Goal: Task Accomplishment & Management: Complete application form

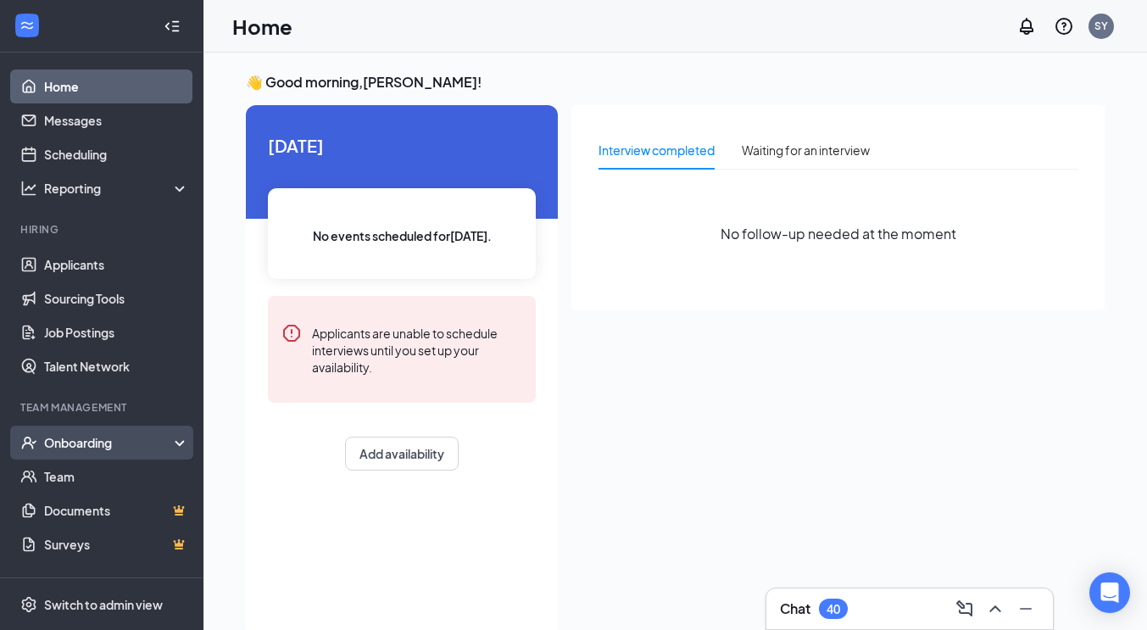
click at [86, 442] on div "Onboarding" at bounding box center [109, 442] width 131 height 17
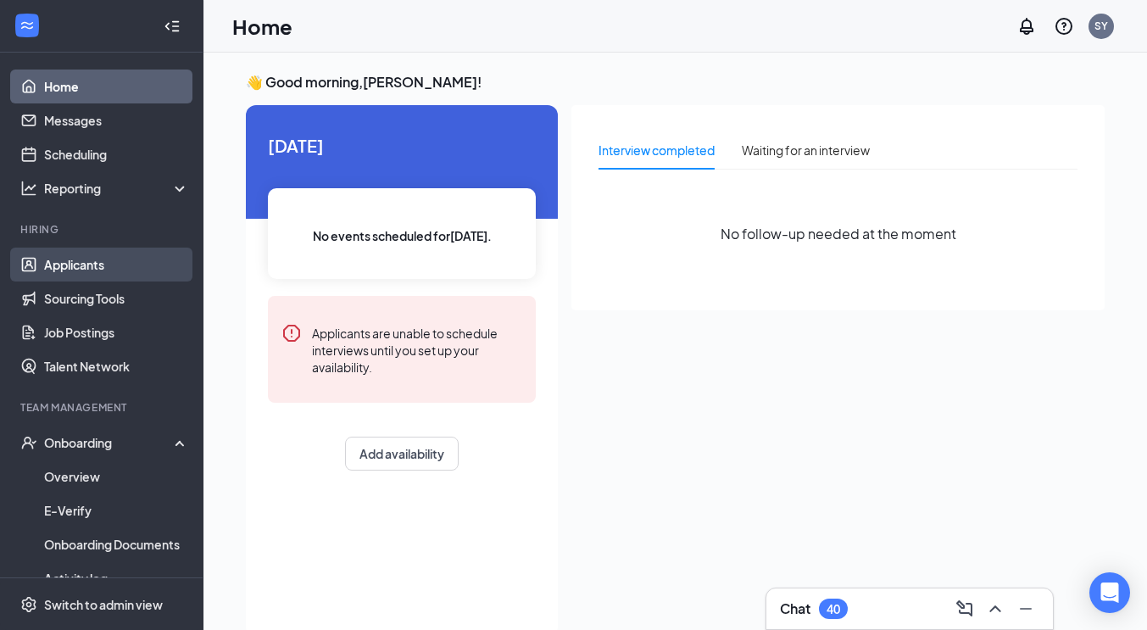
click at [90, 260] on link "Applicants" at bounding box center [116, 265] width 145 height 34
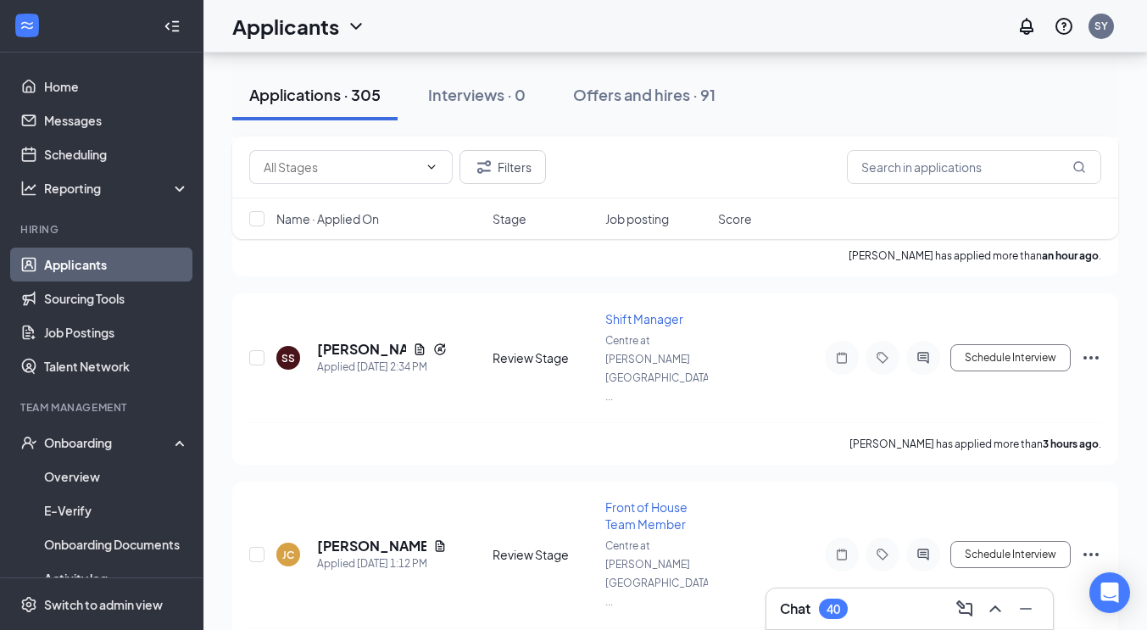
scroll to position [746, 0]
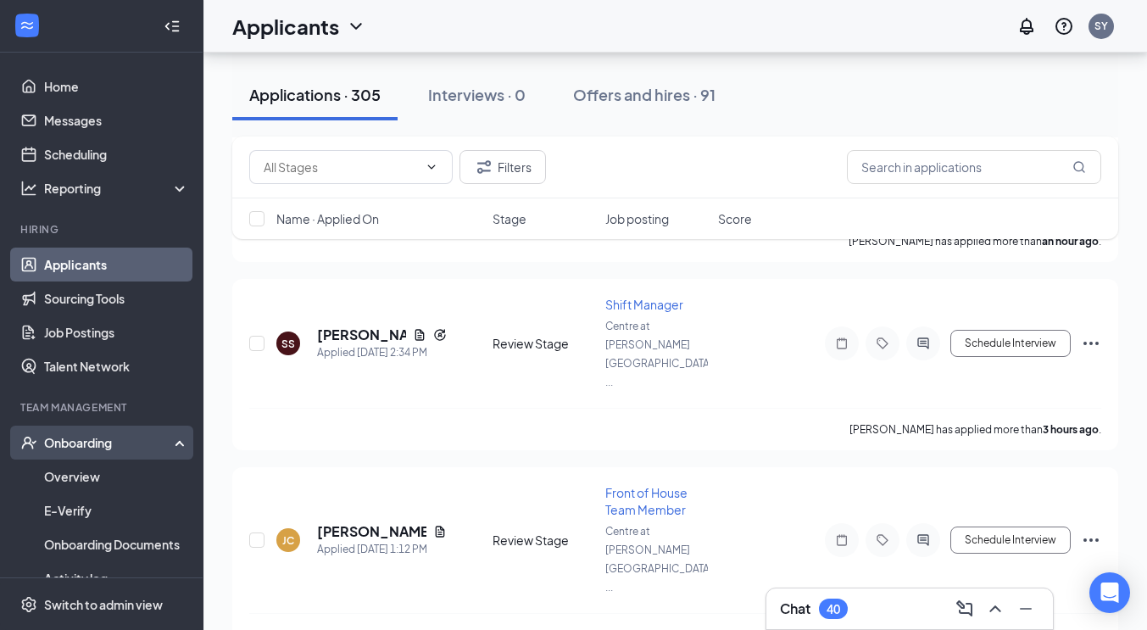
click at [85, 446] on div "Onboarding" at bounding box center [109, 442] width 131 height 17
click at [82, 476] on link "Overview" at bounding box center [116, 476] width 145 height 34
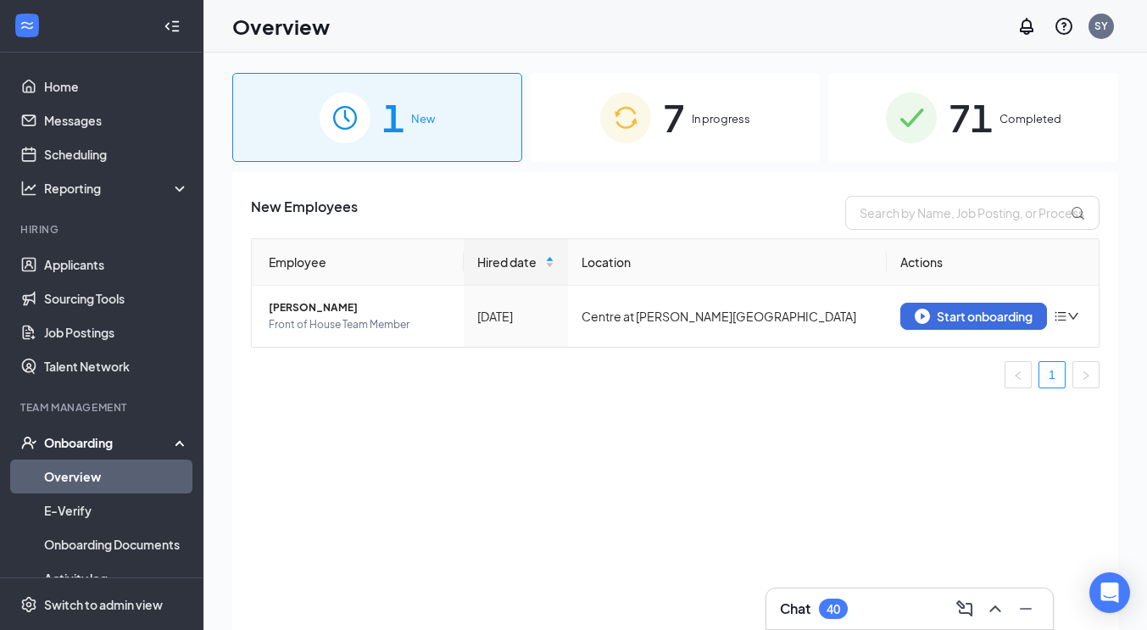
click at [708, 122] on span "In progress" at bounding box center [721, 118] width 58 height 17
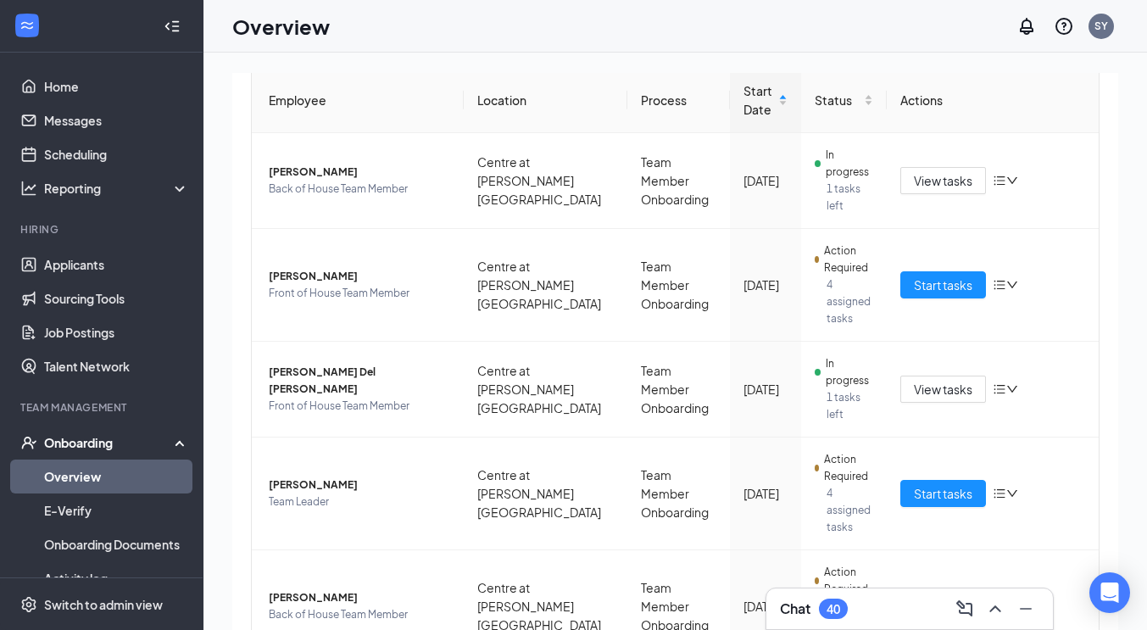
scroll to position [181, 0]
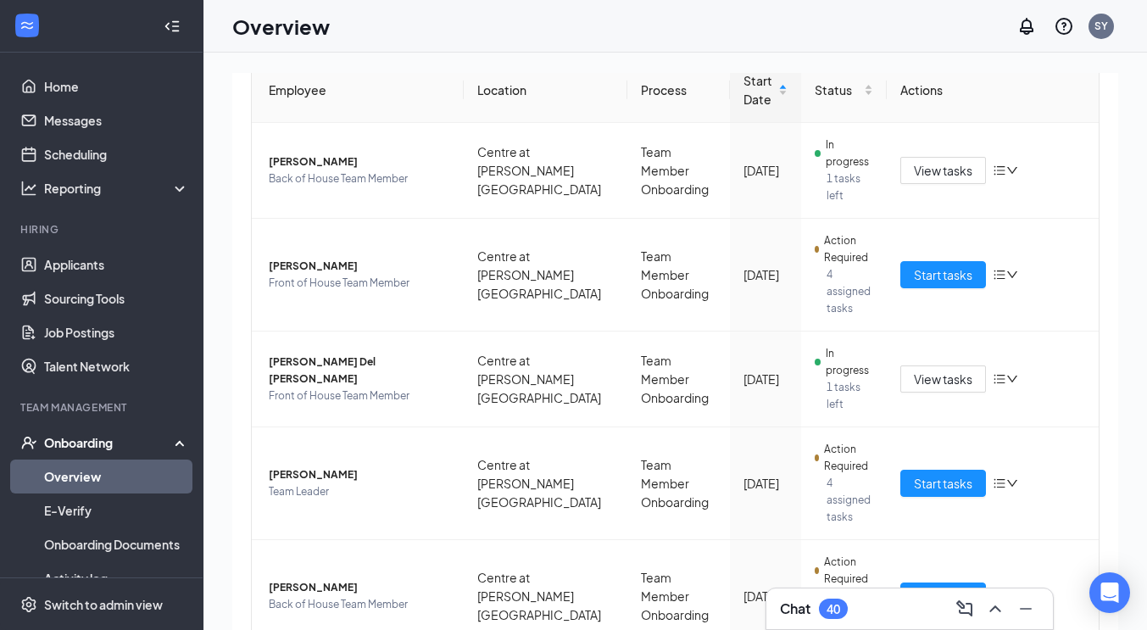
click at [1104, 402] on div "Employees in progress Employee Location Process Start Date Status Actions [PERS…" at bounding box center [675, 476] width 886 height 971
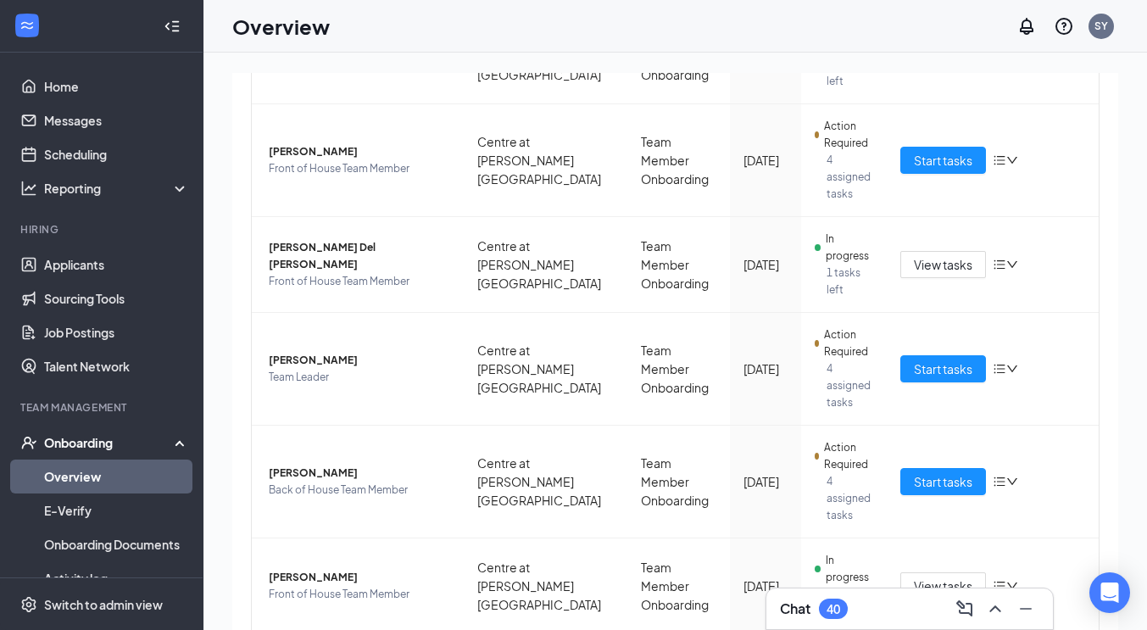
scroll to position [312, 0]
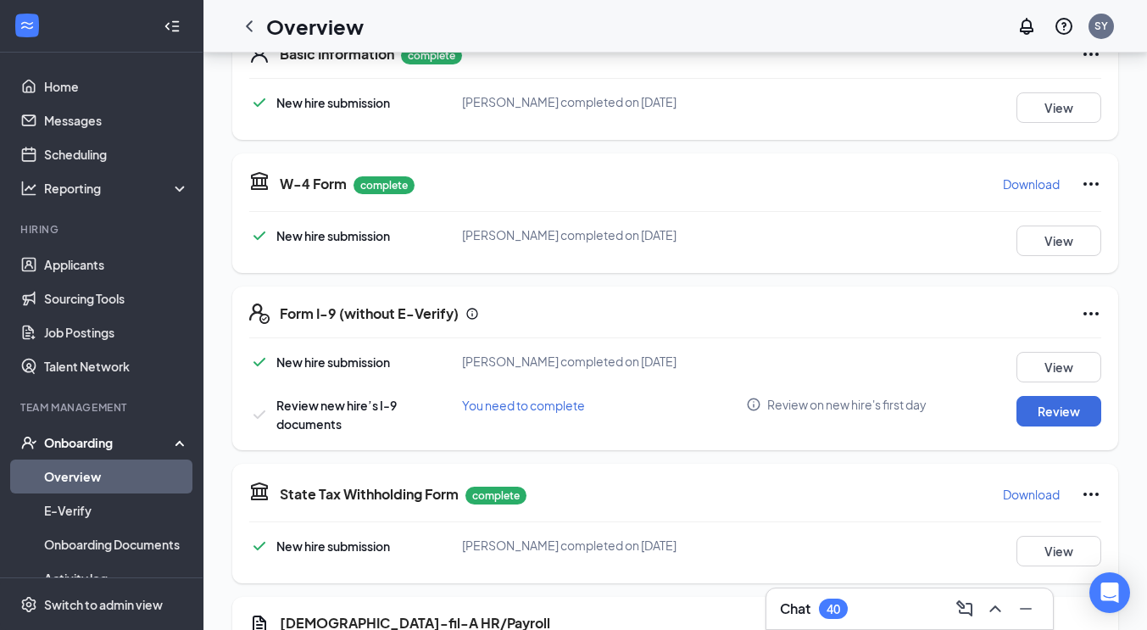
scroll to position [288, 0]
click at [960, 528] on div "State Tax Withholding Form complete Download New hire submission [PERSON_NAME] …" at bounding box center [675, 524] width 886 height 120
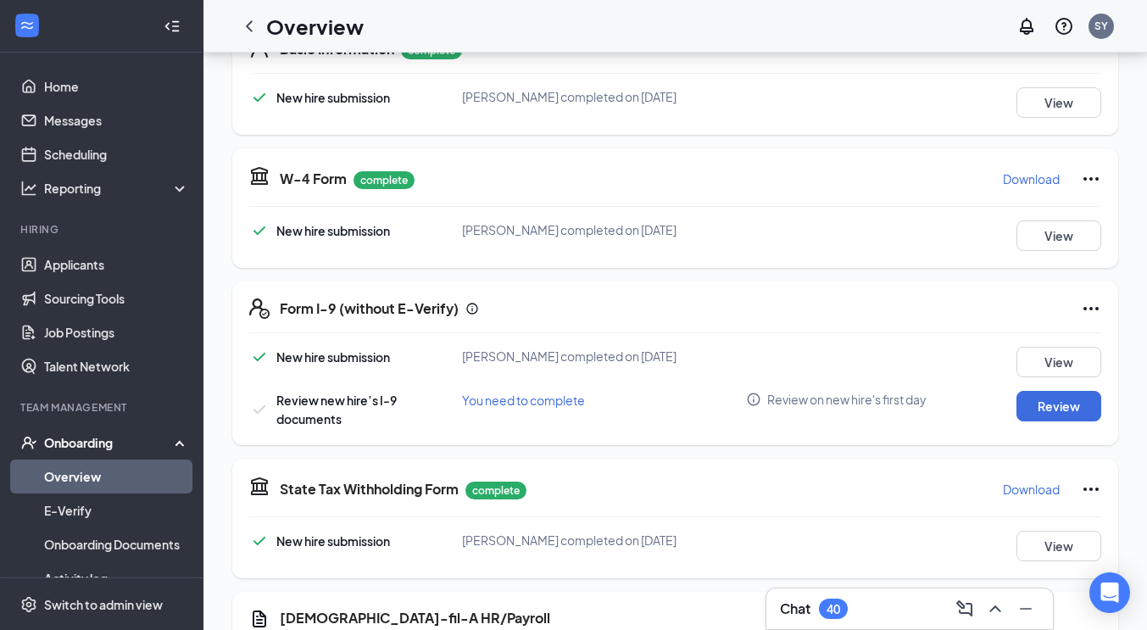
scroll to position [296, 0]
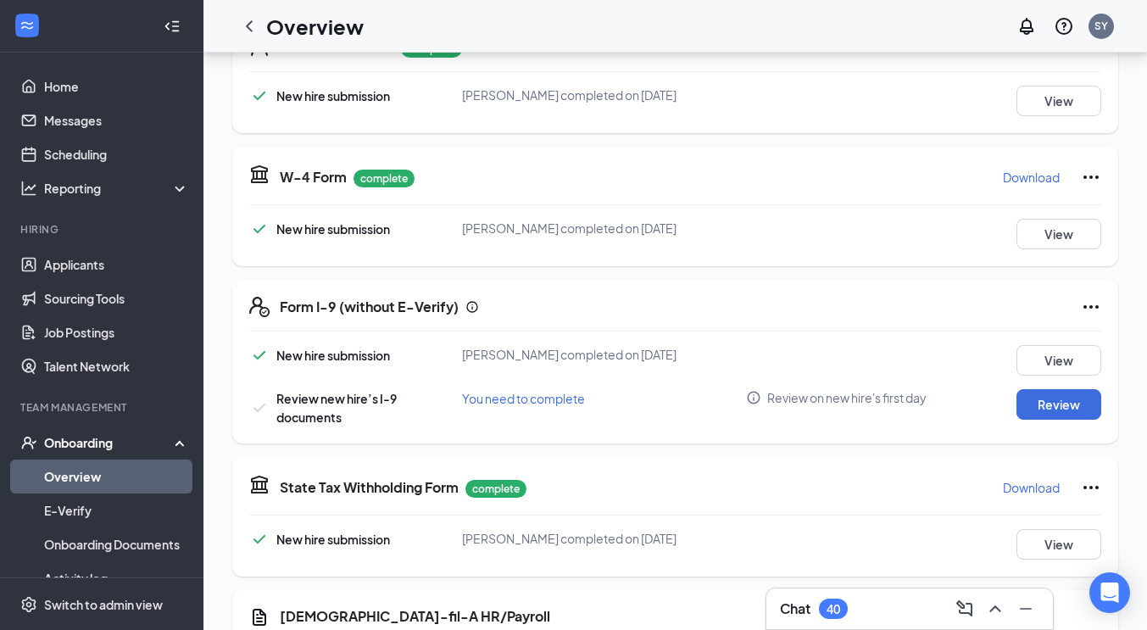
drag, startPoint x: 775, startPoint y: 613, endPoint x: 878, endPoint y: 504, distance: 149.9
click at [878, 504] on div "Chat 40 [PERSON_NAME] Front of House Team Member · Centre at [PERSON_NAME][GEOG…" at bounding box center [674, 460] width 943 height 1407
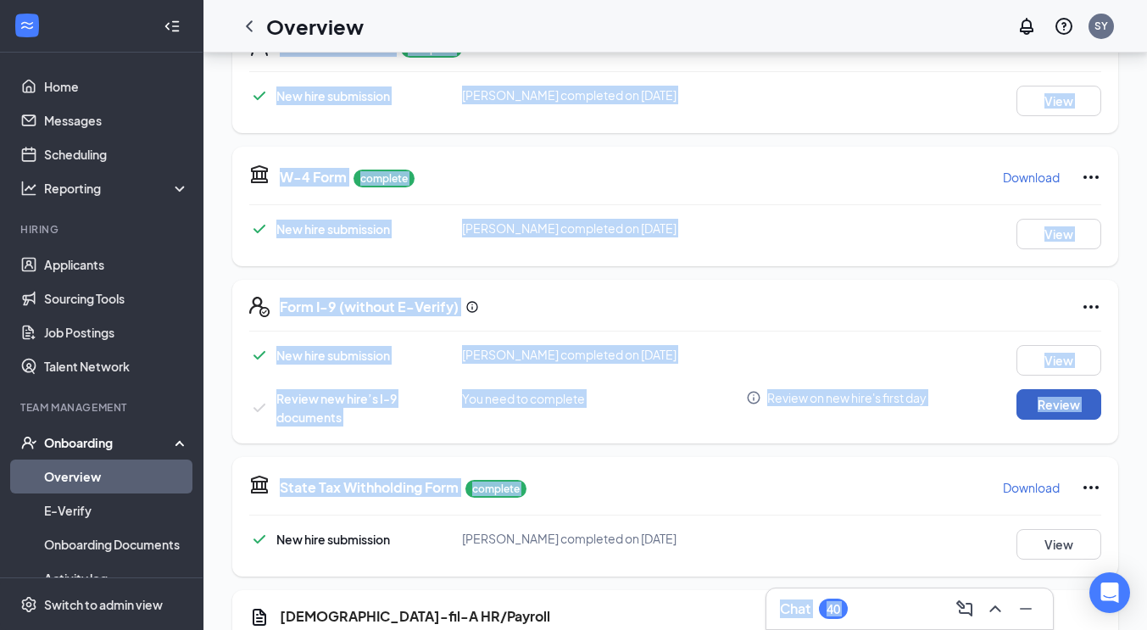
click at [1060, 398] on button "Review" at bounding box center [1058, 404] width 85 height 31
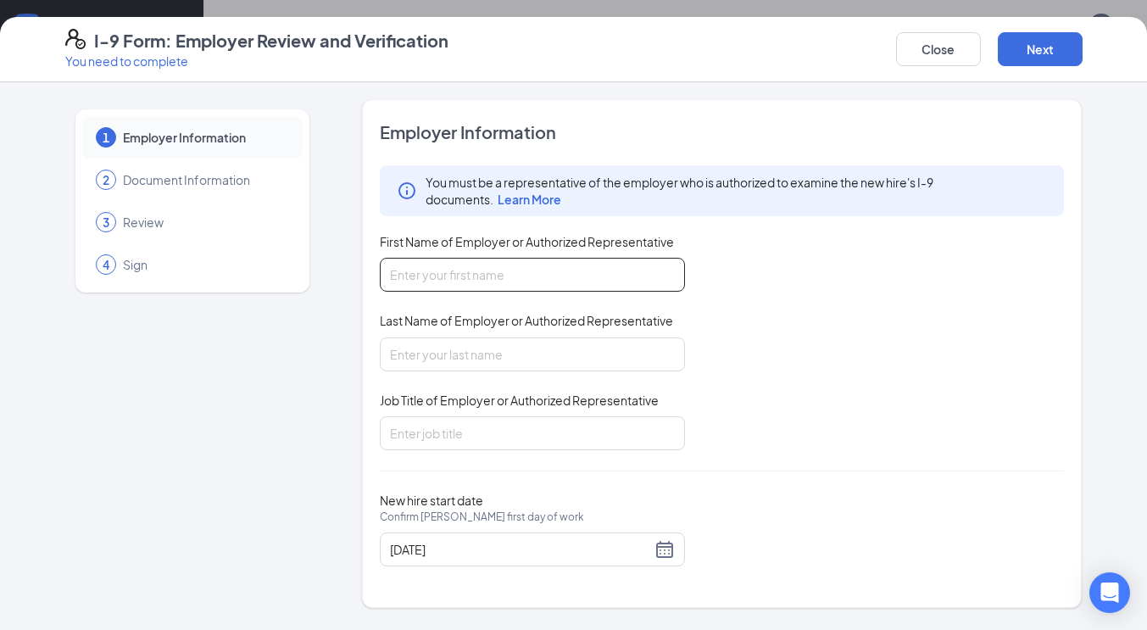
click at [503, 275] on input "First Name of Employer or Authorized Representative" at bounding box center [532, 275] width 305 height 34
type input "[PERSON_NAME]"
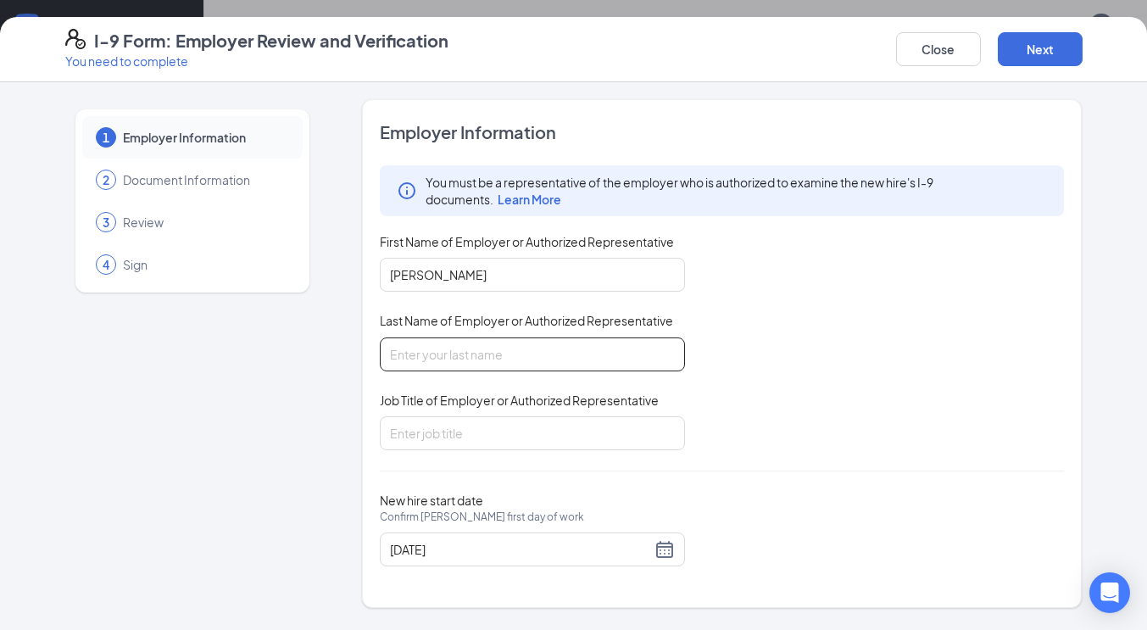
click at [476, 348] on input "Last Name of Employer or Authorized Representative" at bounding box center [532, 354] width 305 height 34
type input "young"
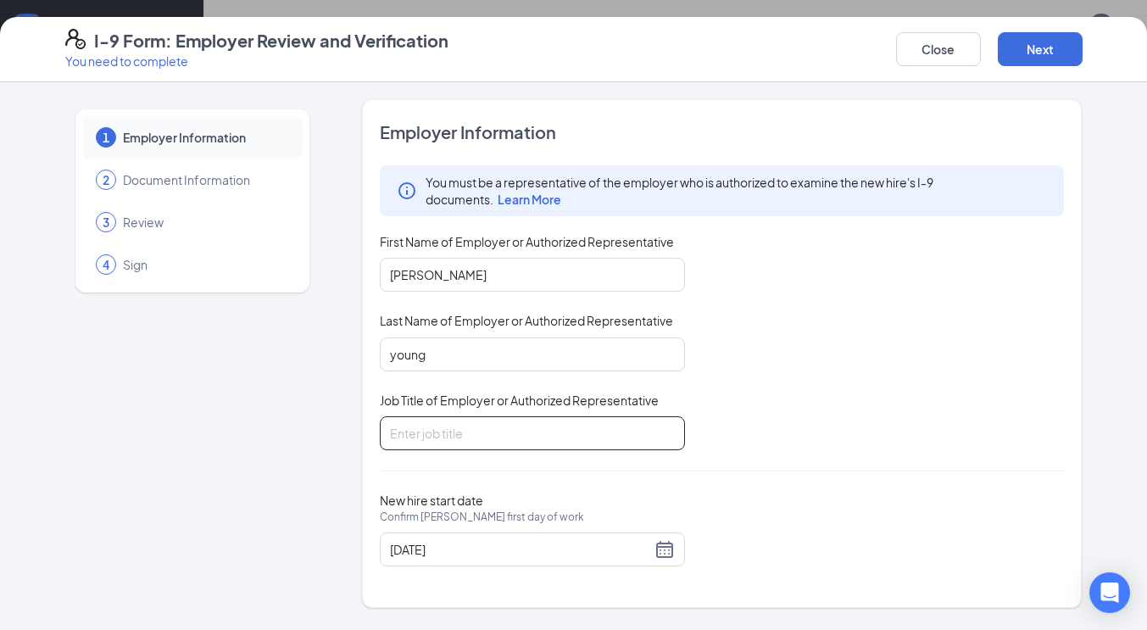
click at [452, 430] on input "Job Title of Employer or Authorized Representative" at bounding box center [532, 433] width 305 height 34
type input "OPS director"
click at [1034, 49] on button "Next" at bounding box center [1040, 49] width 85 height 34
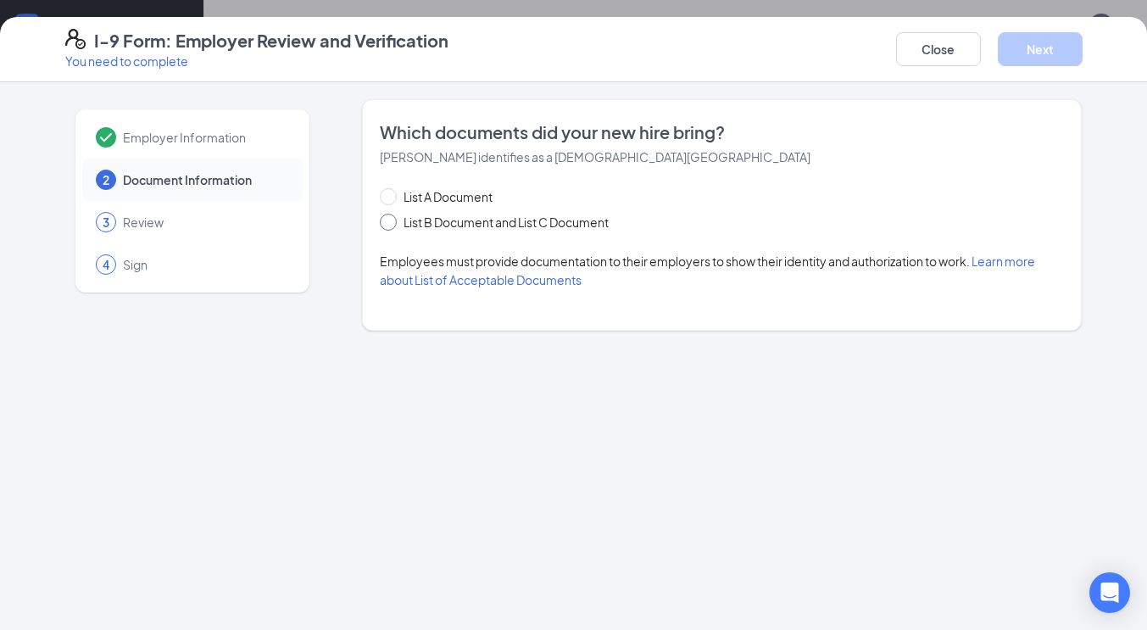
click at [390, 220] on input "List B Document and List C Document" at bounding box center [386, 220] width 12 height 12
radio input "true"
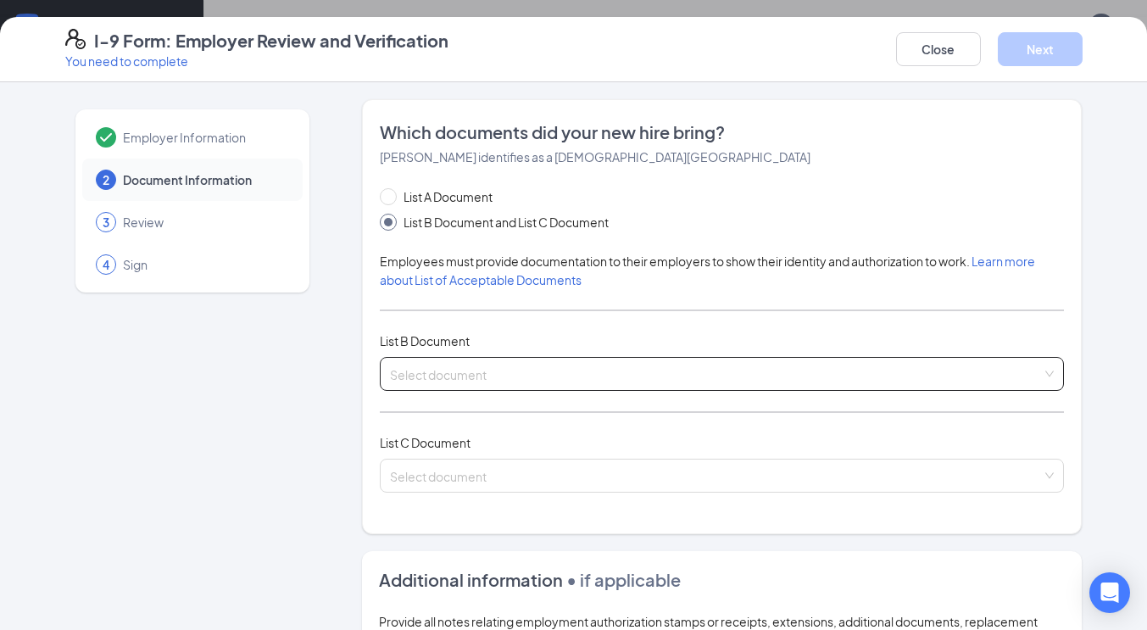
click at [427, 371] on input "search" at bounding box center [716, 370] width 653 height 25
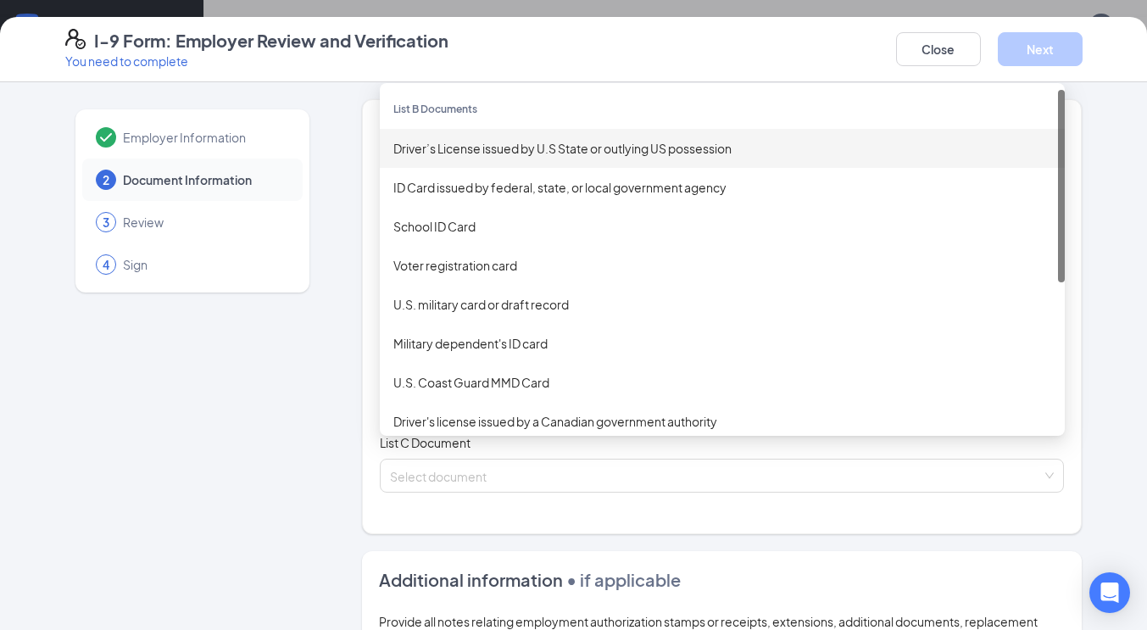
click at [442, 151] on div "Driver’s License issued by U.S State or outlying US possession" at bounding box center [722, 148] width 658 height 19
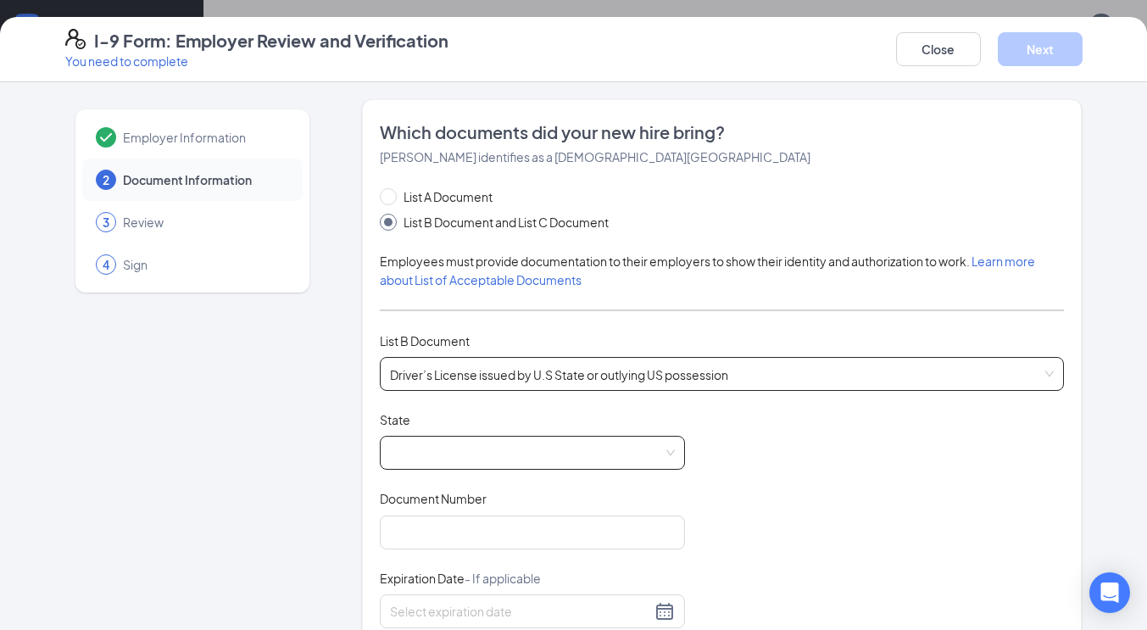
click at [430, 450] on span at bounding box center [532, 453] width 285 height 32
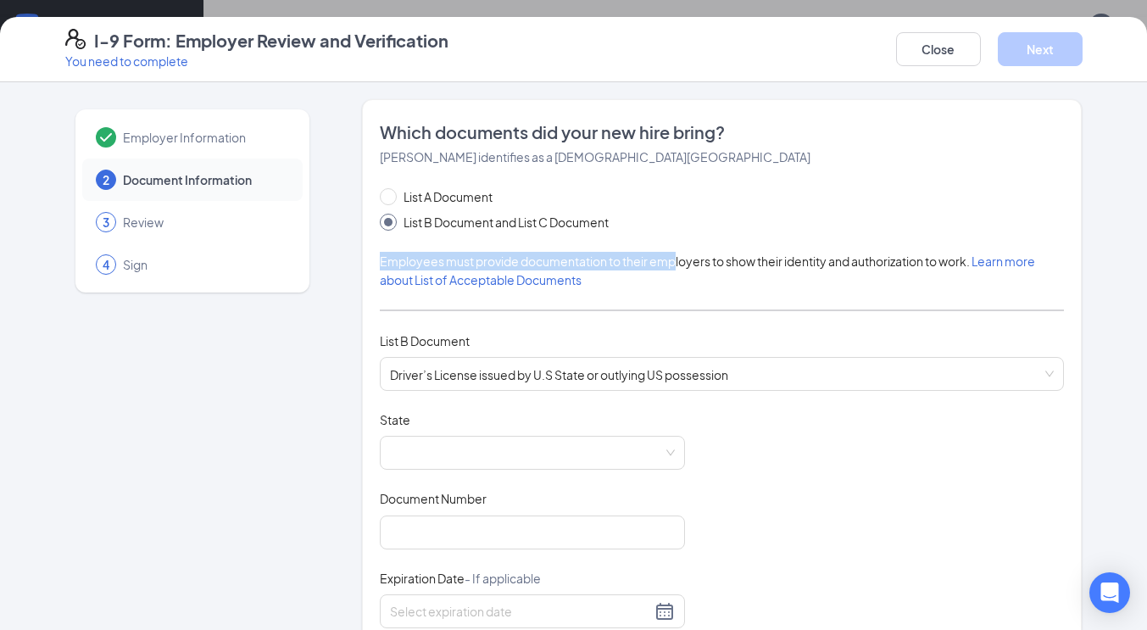
drag, startPoint x: 683, startPoint y: 228, endPoint x: 667, endPoint y: 247, distance: 24.6
click at [667, 247] on div "List A Document List B Document and List C Document Employees must provide docu…" at bounding box center [722, 521] width 685 height 668
click at [454, 449] on span at bounding box center [532, 453] width 285 height 32
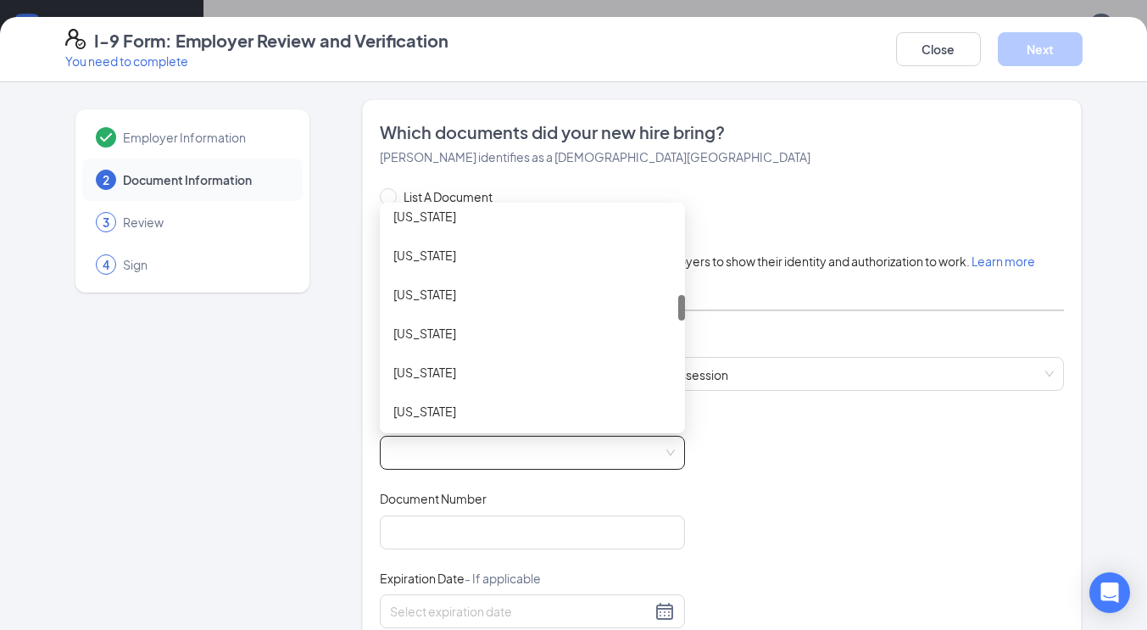
scroll to position [722, 0]
drag, startPoint x: 674, startPoint y: 225, endPoint x: 677, endPoint y: 312, distance: 86.5
click at [678, 312] on div at bounding box center [681, 307] width 7 height 25
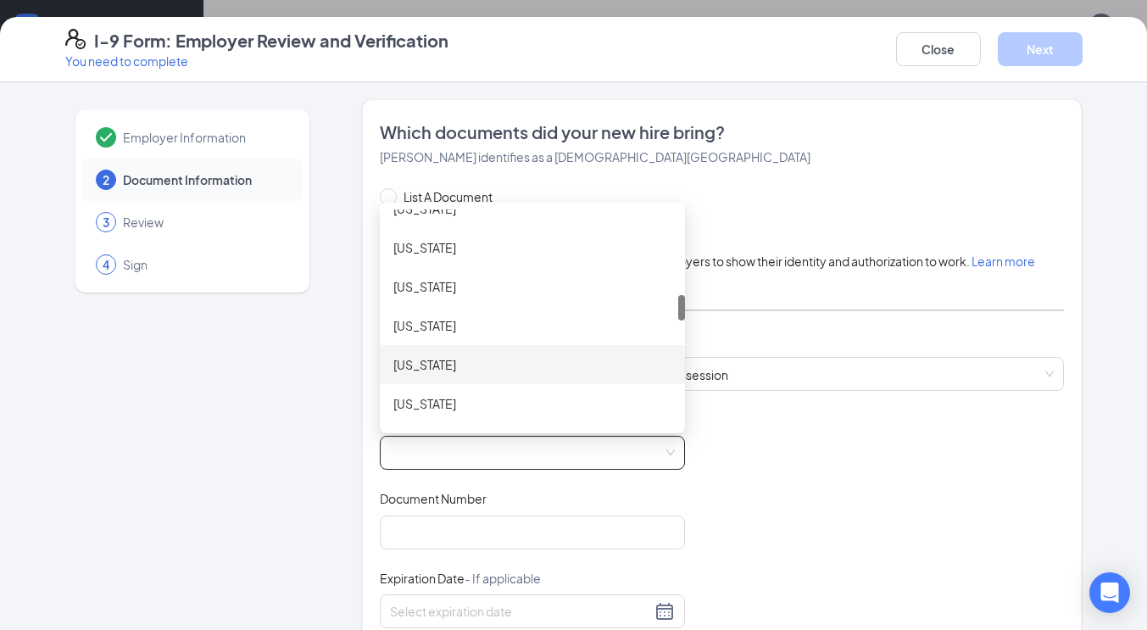
click at [437, 361] on div "[US_STATE]" at bounding box center [532, 364] width 278 height 19
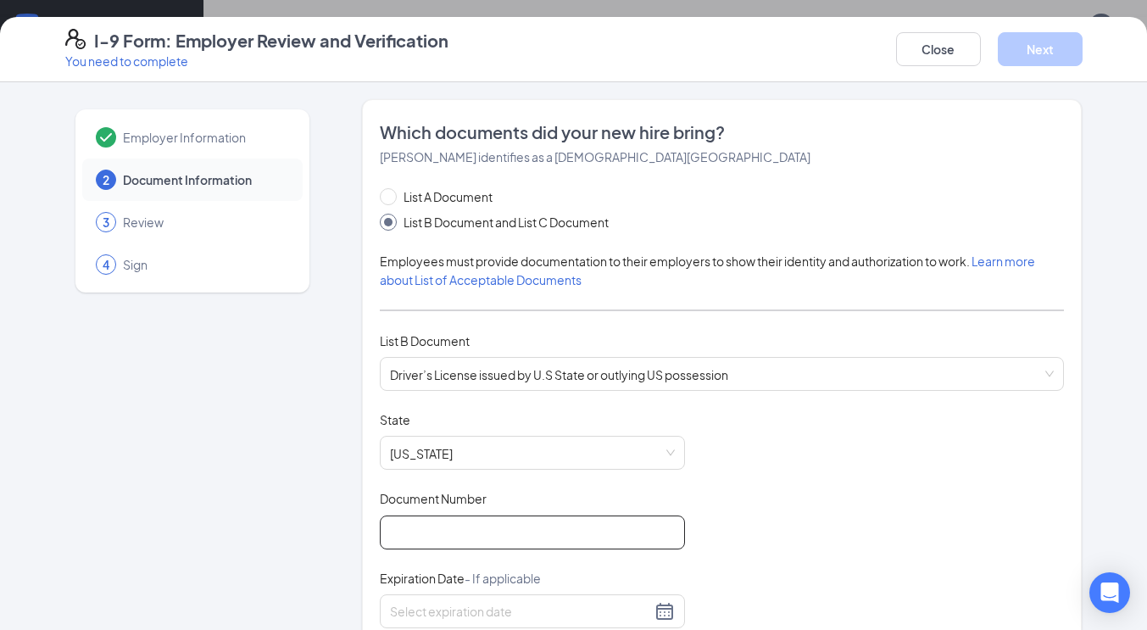
click at [479, 525] on input "Document Number" at bounding box center [532, 532] width 305 height 34
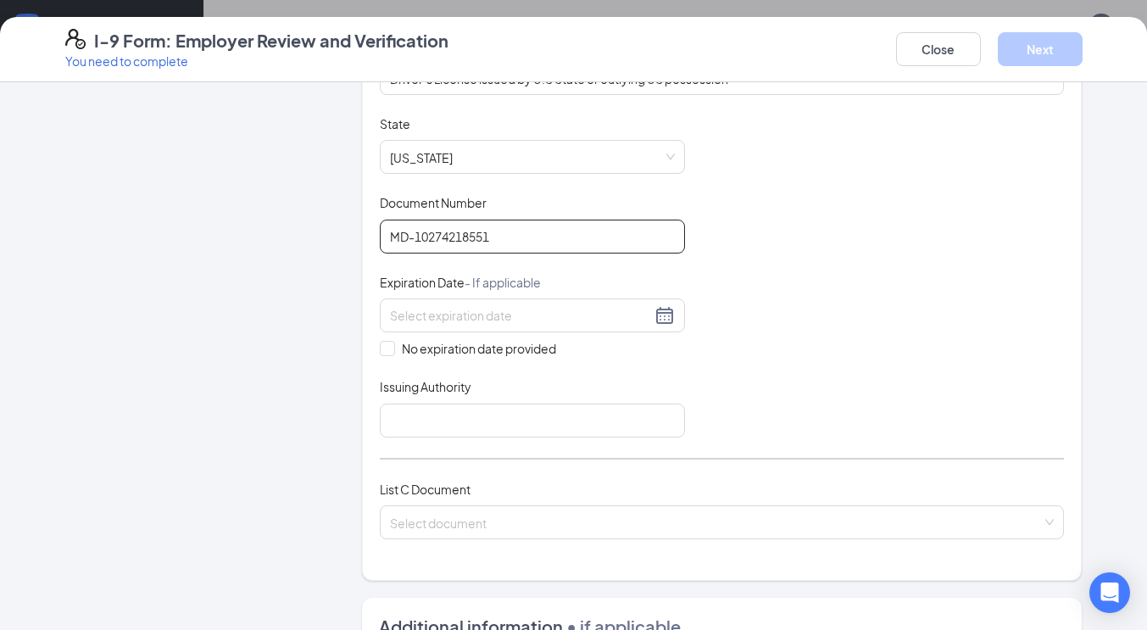
scroll to position [295, 0]
type input "MD-10274218551"
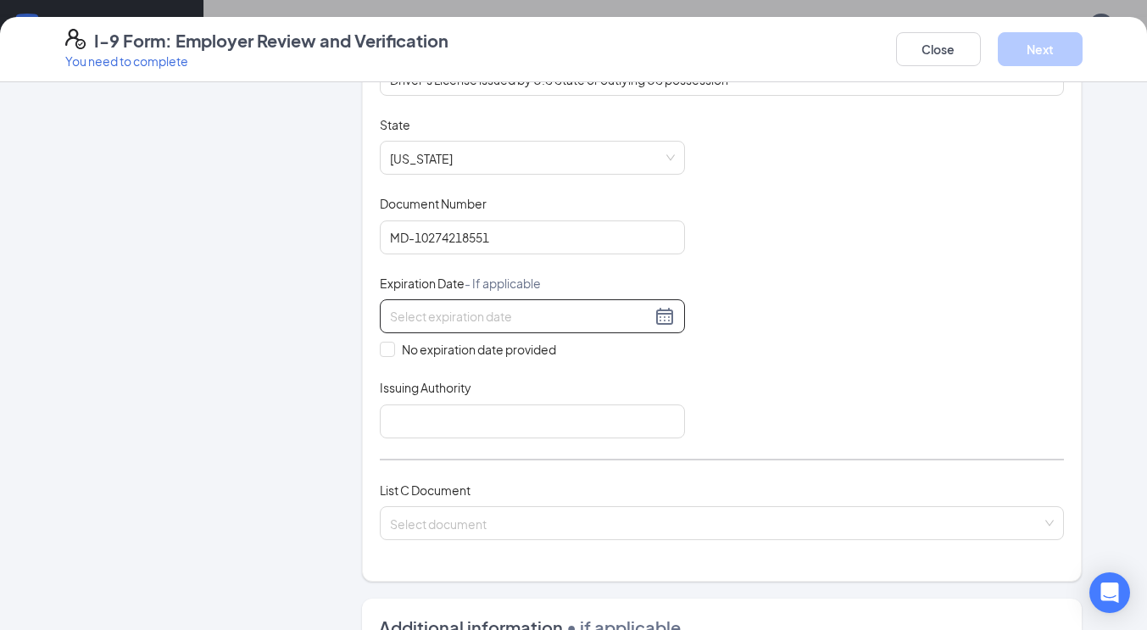
click at [649, 319] on div at bounding box center [532, 316] width 285 height 20
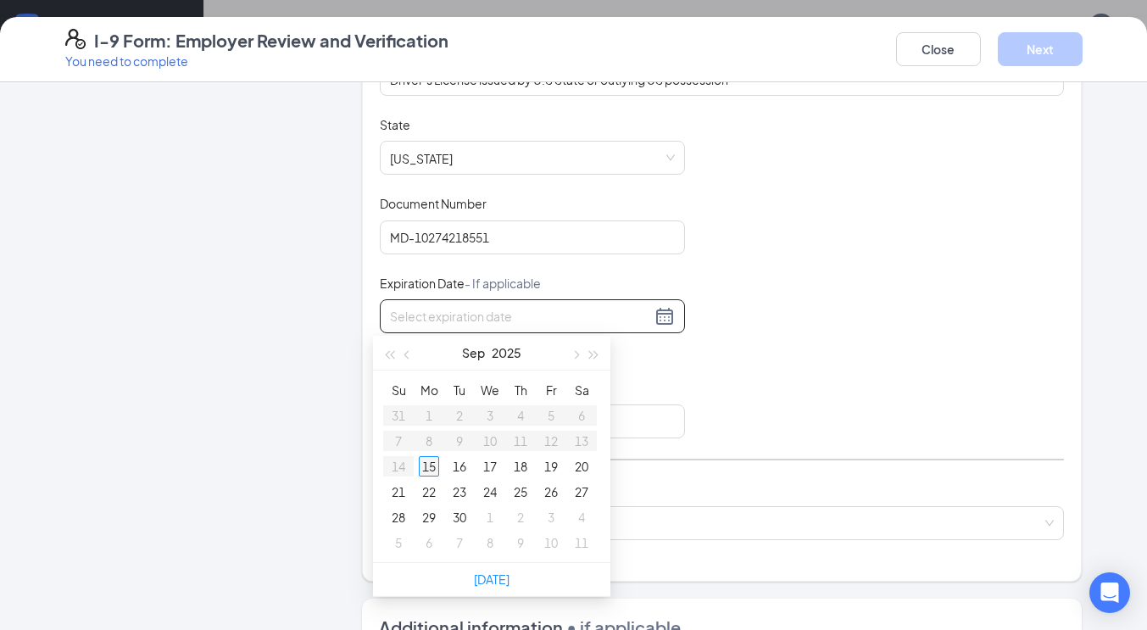
type input "[DATE]"
click at [427, 469] on div "15" at bounding box center [429, 466] width 20 height 20
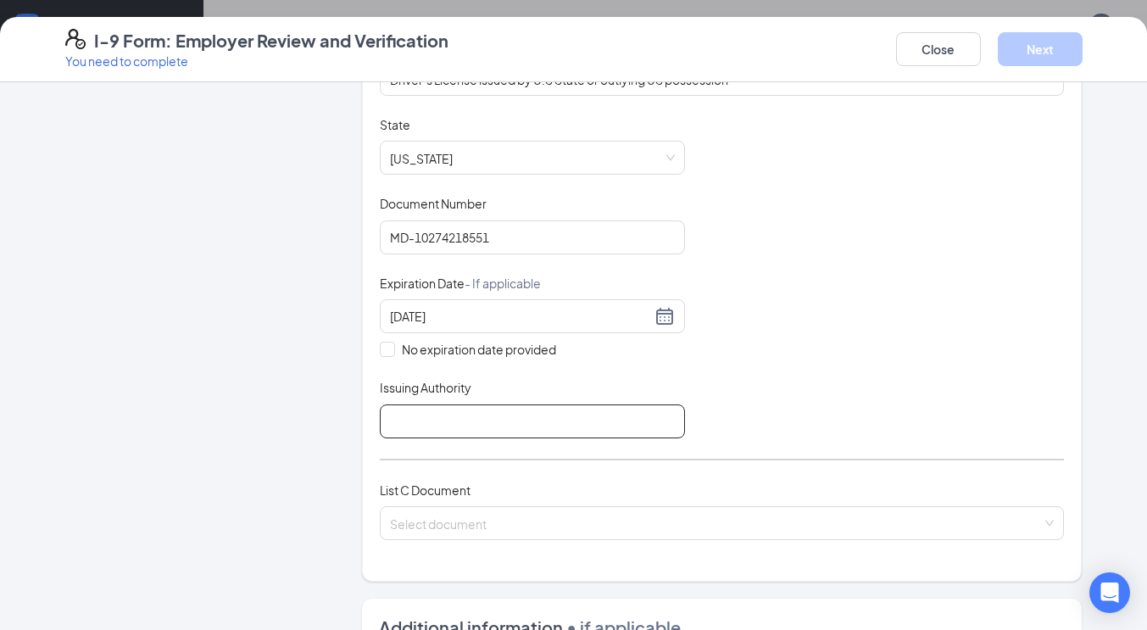
click at [426, 414] on input "Issuing Authority" at bounding box center [532, 421] width 305 height 34
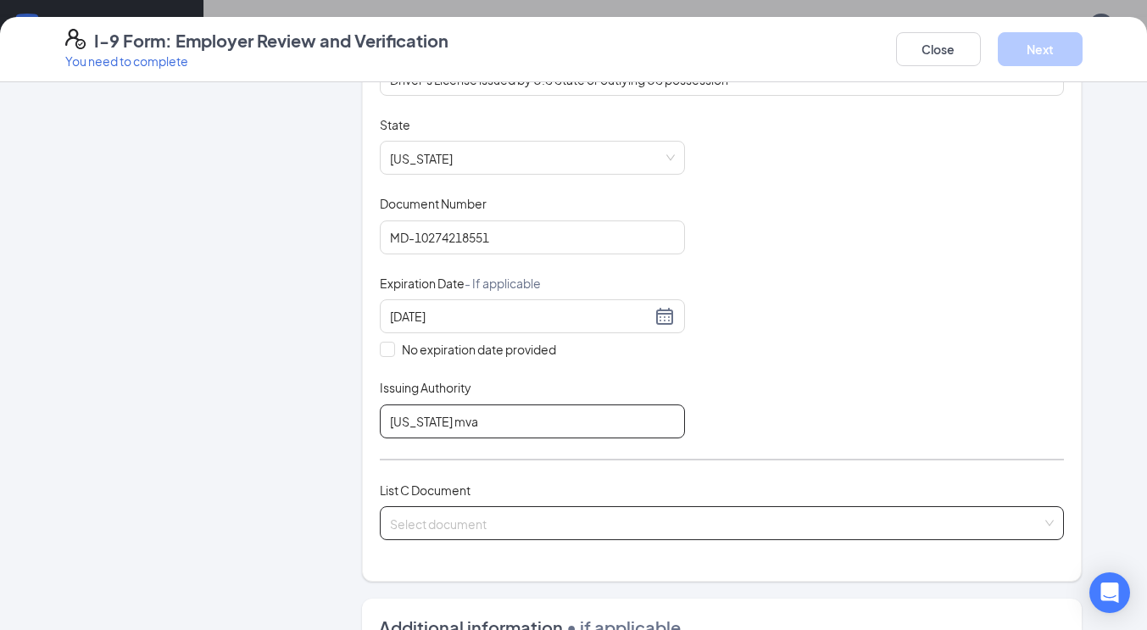
type input "[US_STATE] mva"
click at [437, 520] on input "search" at bounding box center [716, 519] width 653 height 25
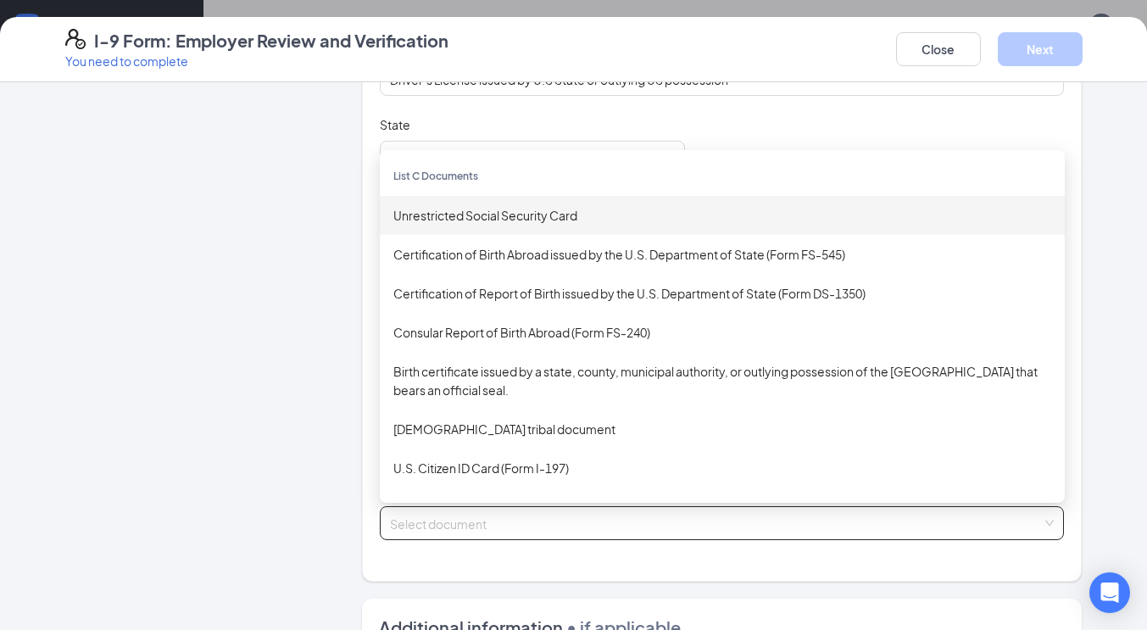
click at [468, 206] on div "Unrestricted Social Security Card" at bounding box center [722, 215] width 658 height 19
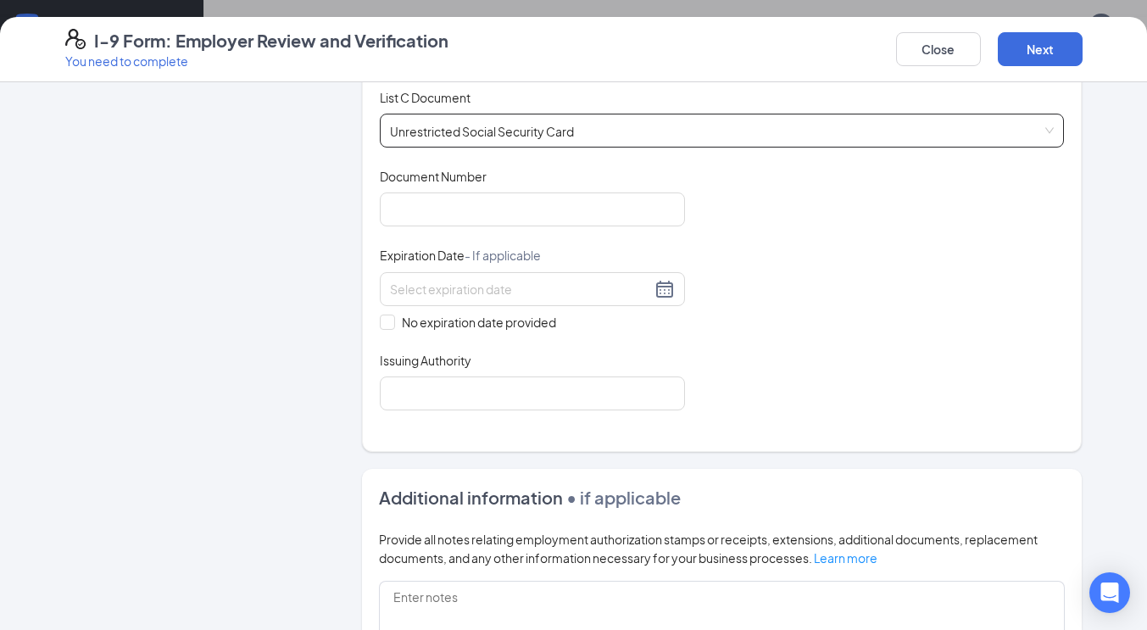
scroll to position [687, 0]
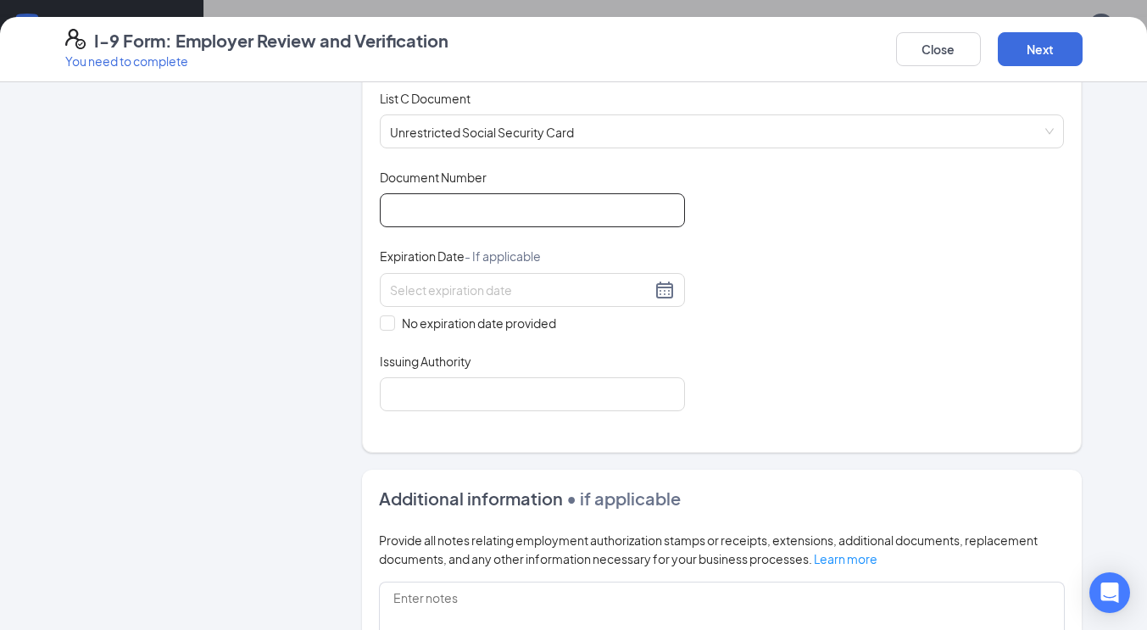
click at [424, 204] on input "Document Number" at bounding box center [532, 210] width 305 height 34
type input "219790931"
click at [381, 317] on input "No expiration date provided" at bounding box center [386, 321] width 12 height 12
checkbox input "true"
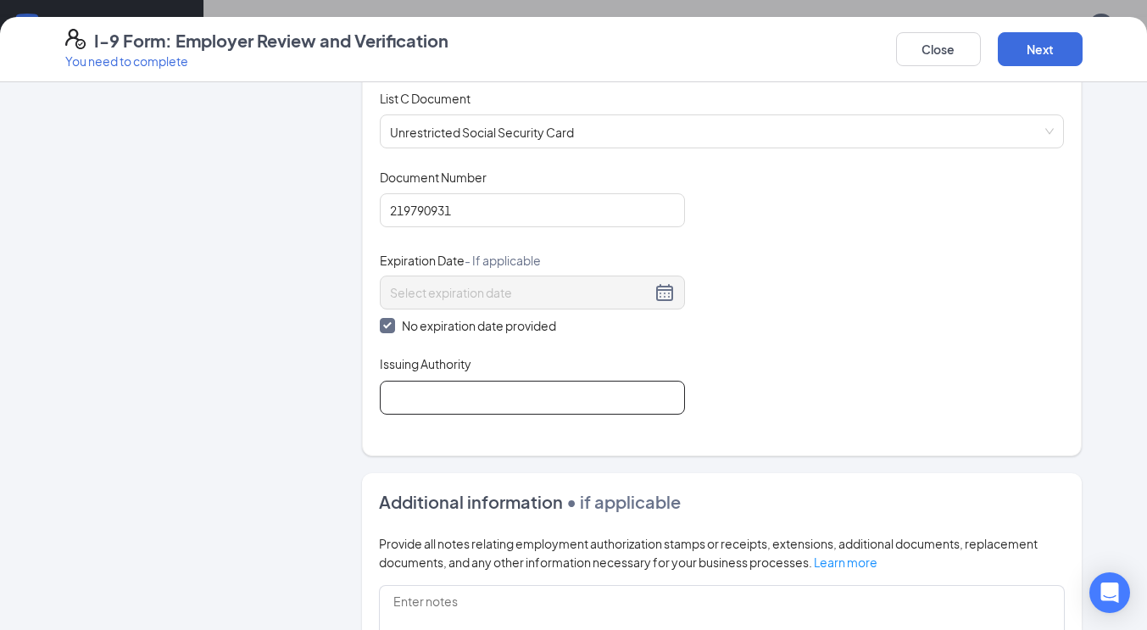
click at [427, 398] on input "Issuing Authority" at bounding box center [532, 398] width 305 height 34
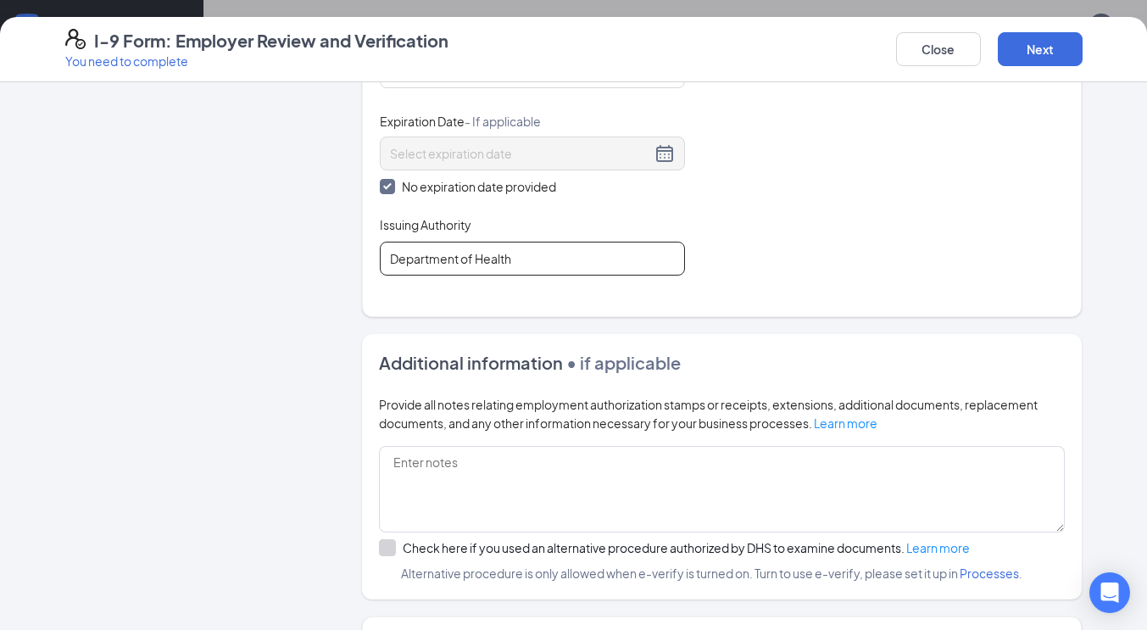
scroll to position [968, 0]
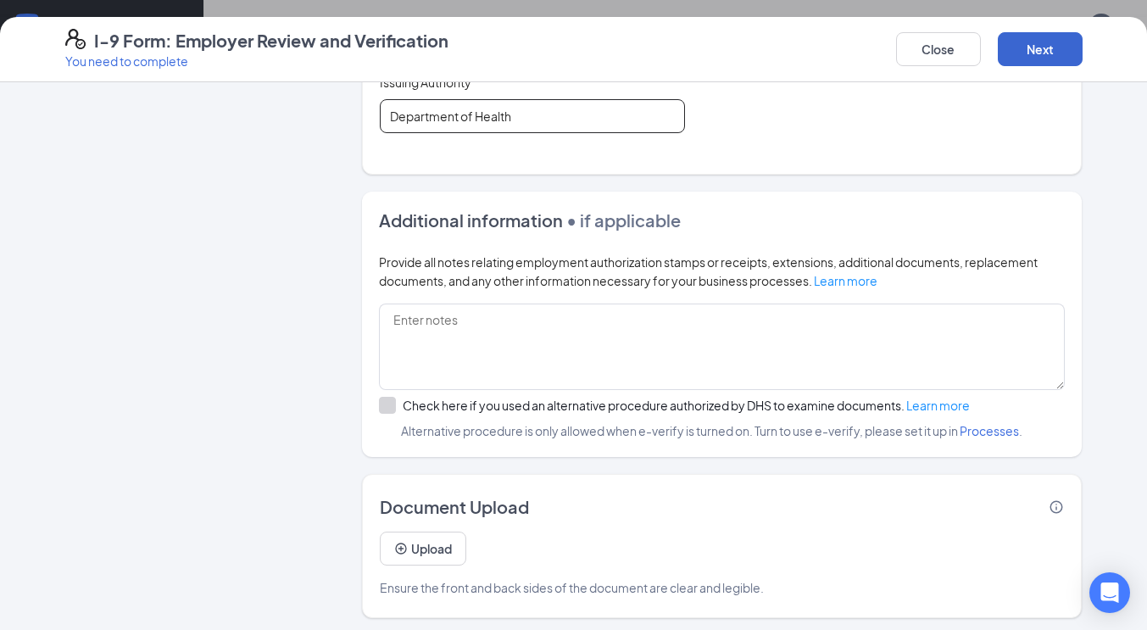
type input "Department of Health"
click at [1036, 47] on button "Next" at bounding box center [1040, 49] width 85 height 34
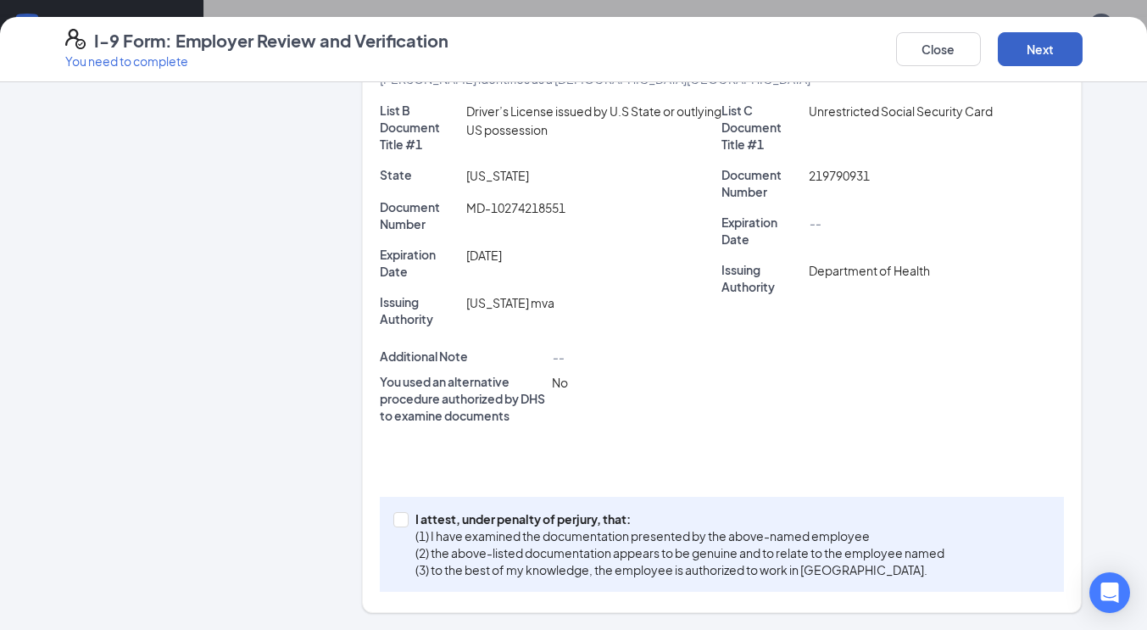
scroll to position [361, 0]
click at [393, 526] on span at bounding box center [400, 520] width 15 height 15
click at [393, 525] on input "I attest, under penalty of [PERSON_NAME], that: (1) I have examined the documen…" at bounding box center [399, 519] width 12 height 12
checkbox input "true"
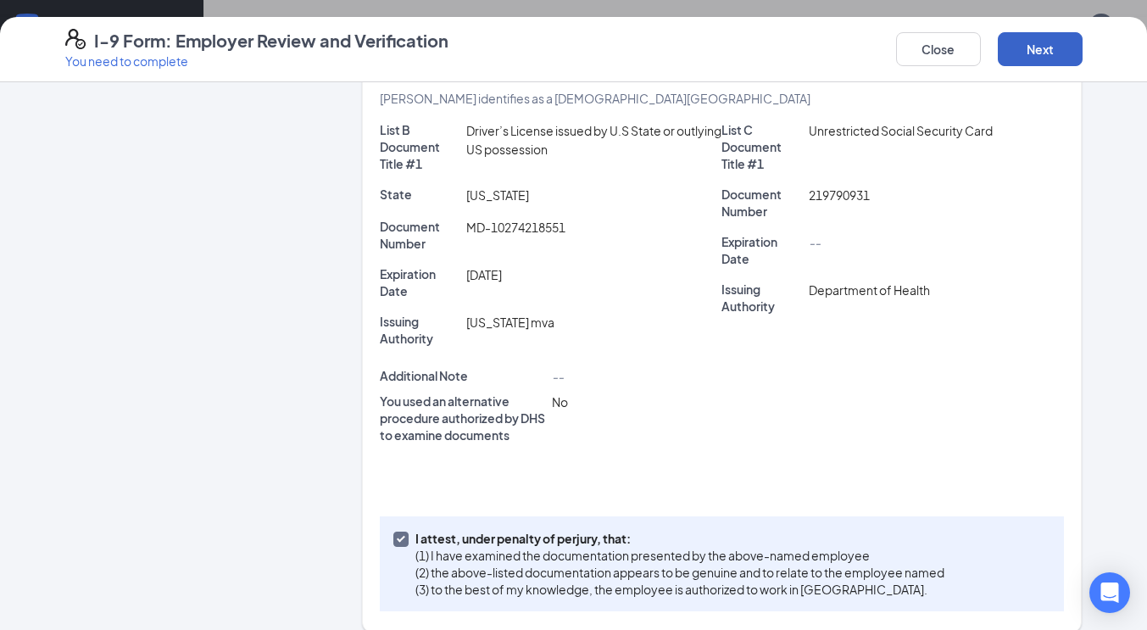
click at [1026, 46] on button "Next" at bounding box center [1040, 49] width 85 height 34
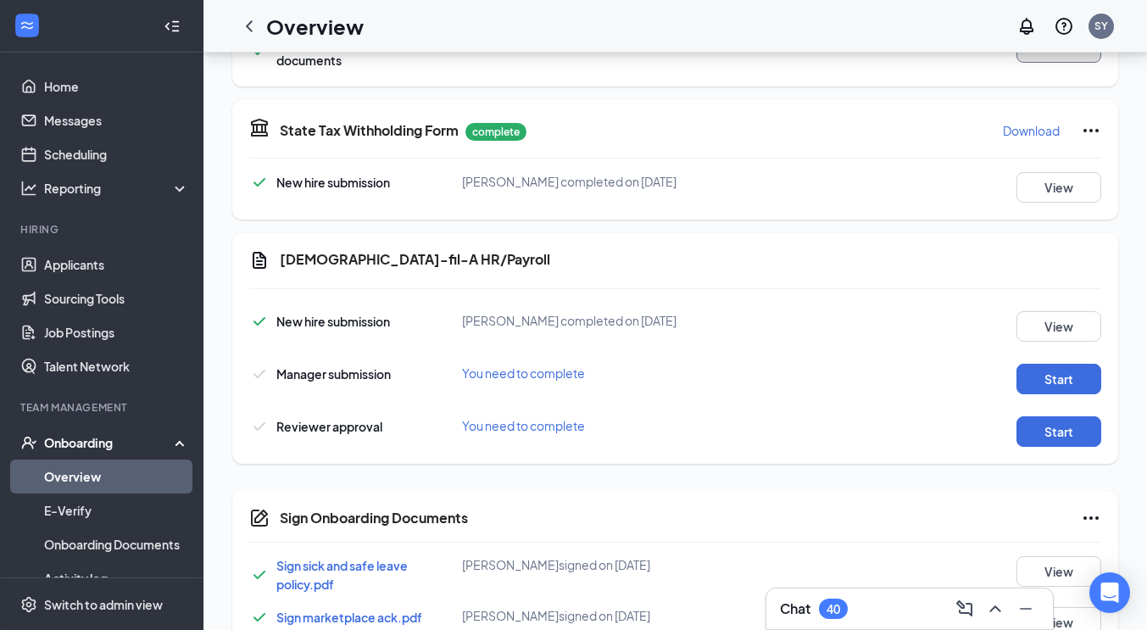
scroll to position [830, 0]
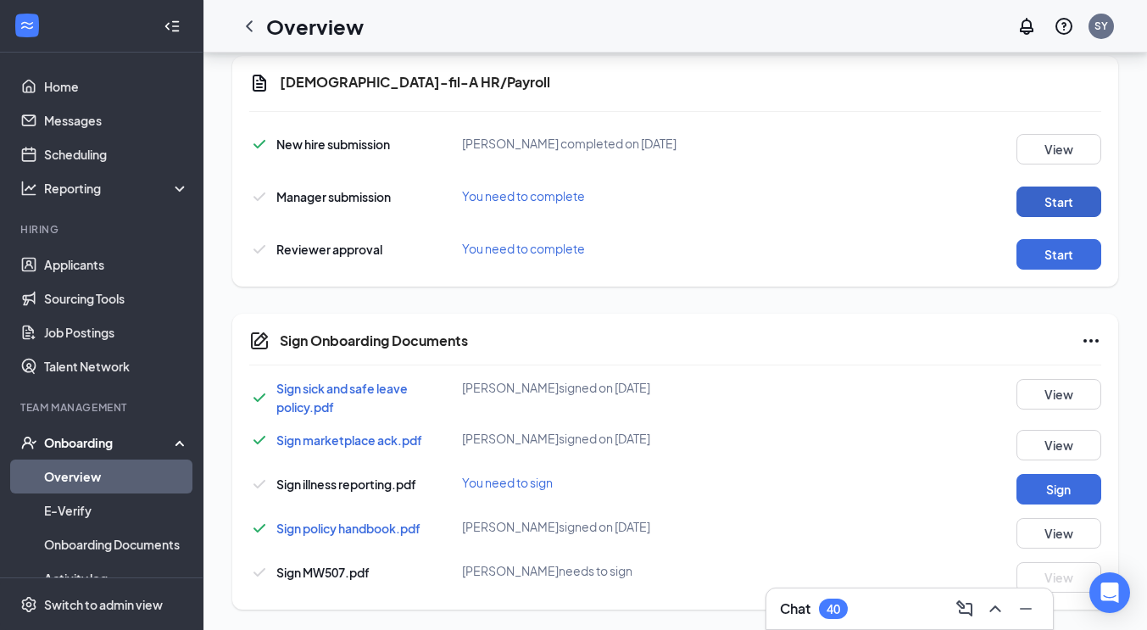
click at [1034, 199] on button "Start" at bounding box center [1058, 201] width 85 height 31
click at [1060, 252] on button "Start" at bounding box center [1058, 254] width 85 height 31
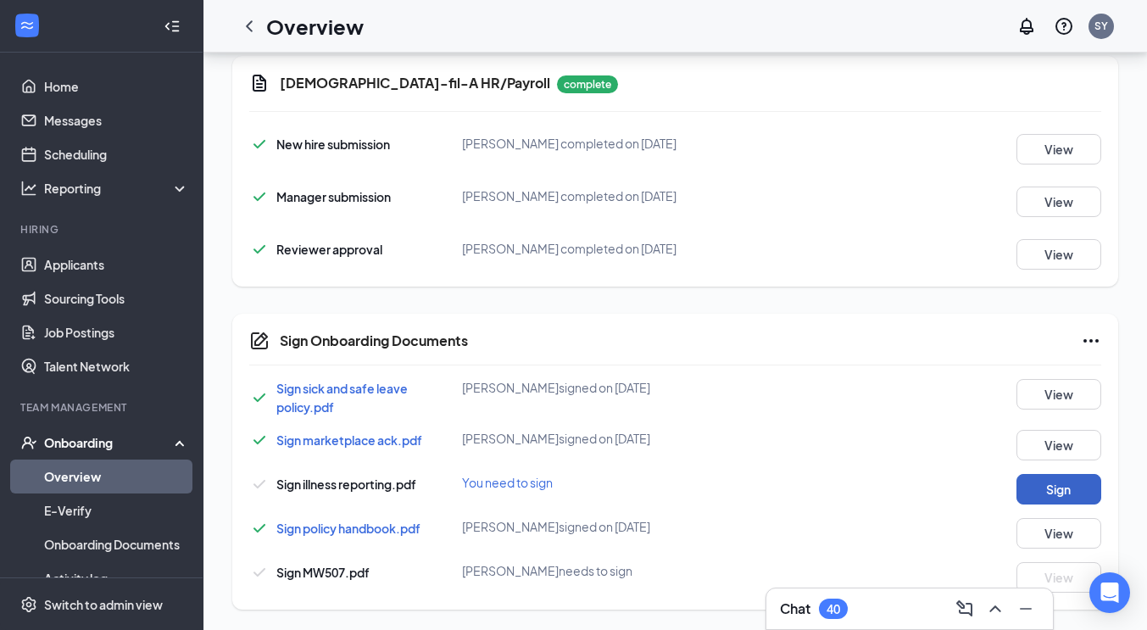
click at [1039, 494] on button "Sign" at bounding box center [1058, 489] width 85 height 31
